Goal: Navigation & Orientation: Find specific page/section

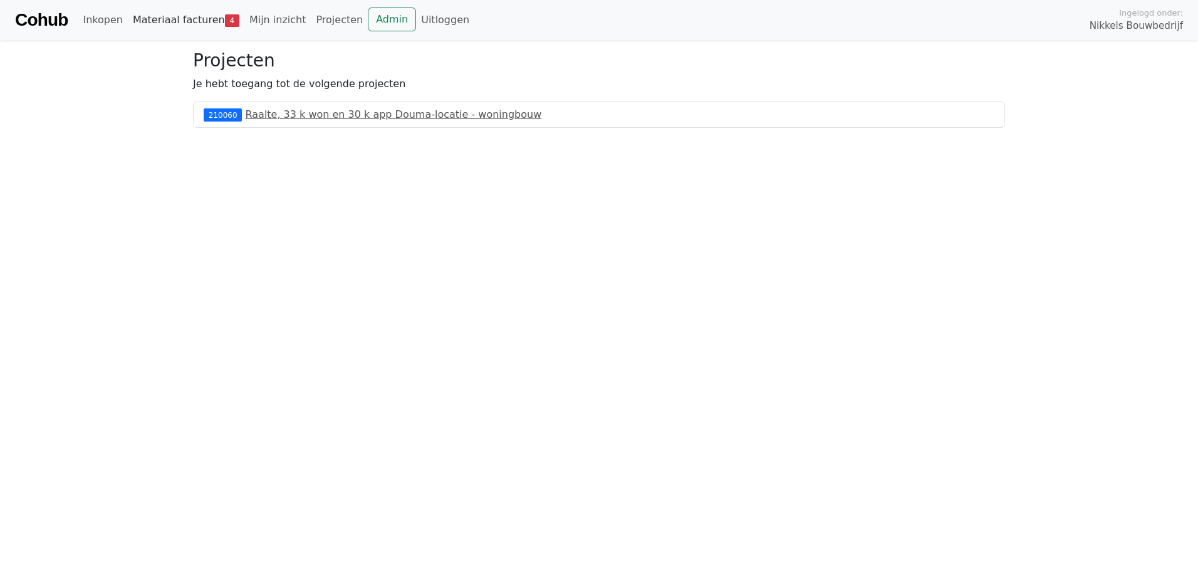
click at [149, 14] on link "Materiaal facturen 4" at bounding box center [186, 20] width 117 height 25
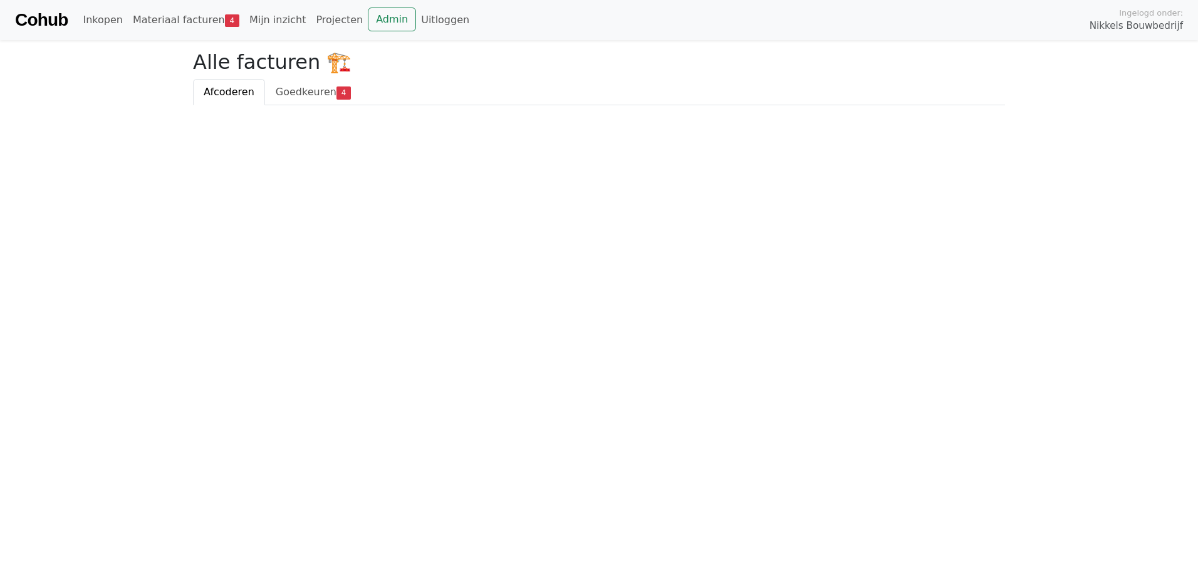
click at [60, 21] on link "Cohub" at bounding box center [41, 20] width 53 height 30
